Goal: Task Accomplishment & Management: Manage account settings

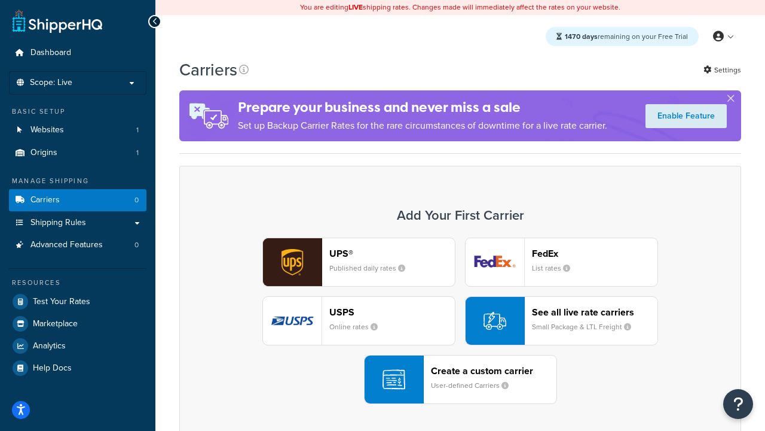
click at [460, 320] on div "UPS® Published daily rates FedEx List rates USPS Online rates See all live rate…" at bounding box center [460, 320] width 537 height 166
click at [595, 253] on header "FedEx" at bounding box center [595, 253] width 126 height 11
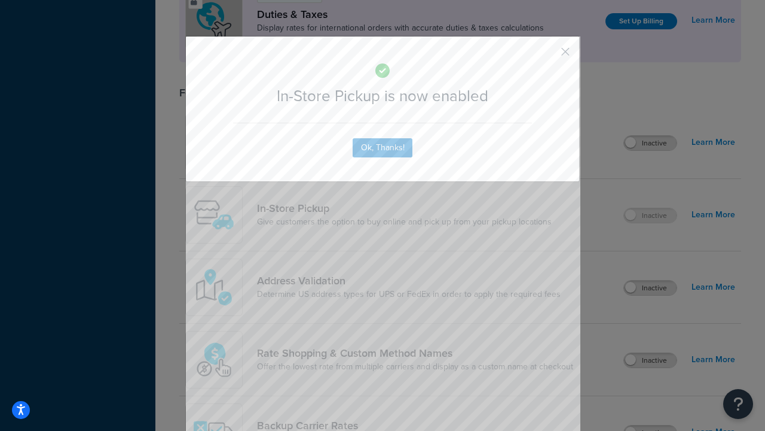
click at [548, 56] on button "button" at bounding box center [548, 55] width 3 height 3
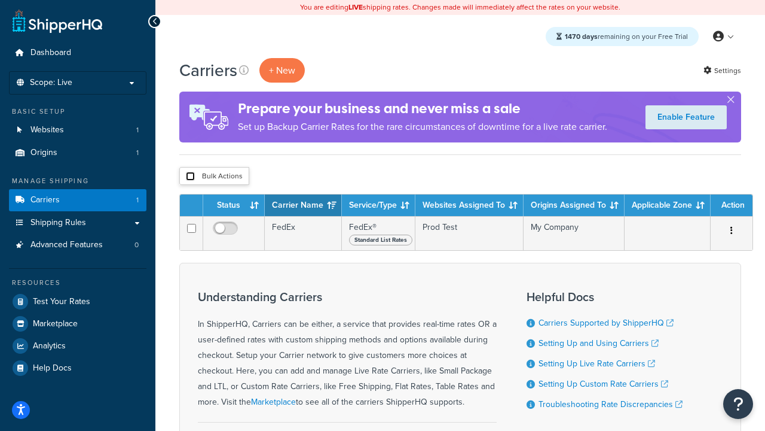
click at [190, 176] on input "checkbox" at bounding box center [190, 176] width 9 height 9
checkbox input "true"
click at [0, 0] on button "Delete" at bounding box center [0, 0] width 0 height 0
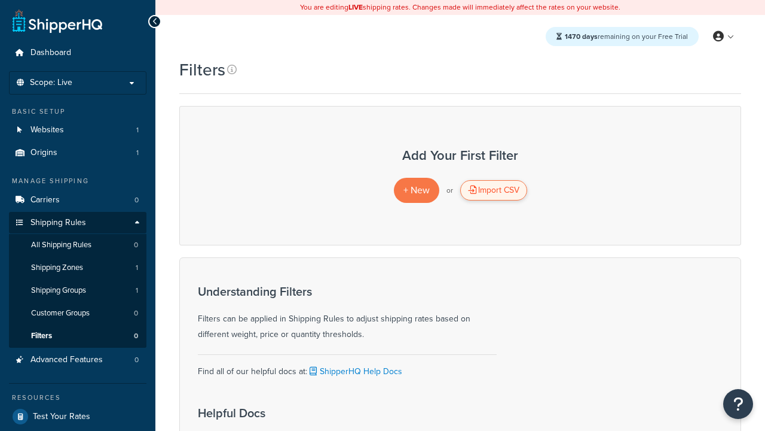
click at [493, 190] on div "Import CSV" at bounding box center [493, 190] width 67 height 20
